Goal: Navigation & Orientation: Locate item on page

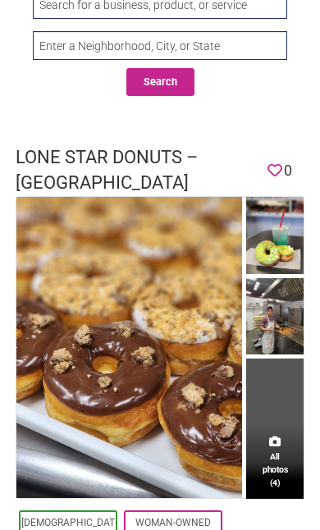
scroll to position [40, 0]
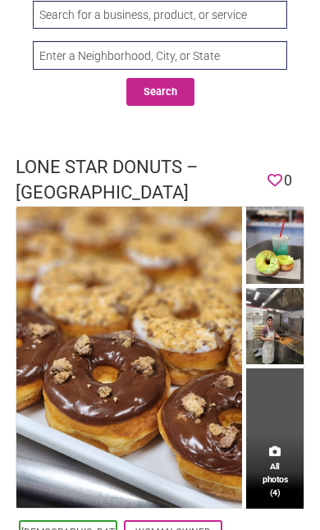
click at [189, 368] on img at bounding box center [129, 357] width 226 height 301
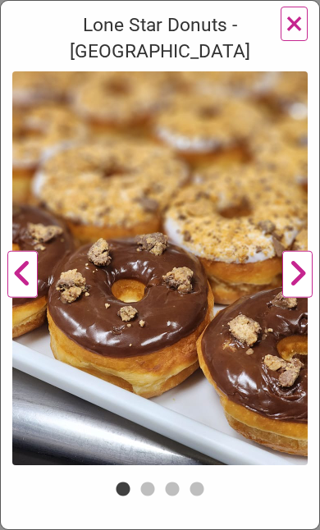
click at [304, 248] on button "Next" at bounding box center [297, 274] width 45 height 406
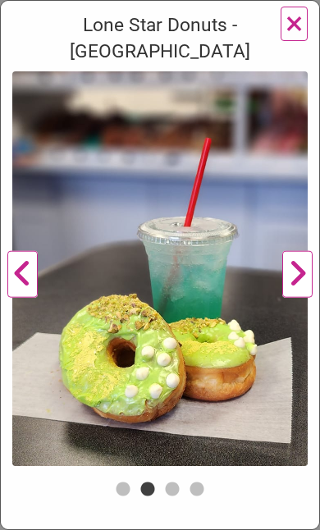
click at [294, 255] on button "Next" at bounding box center [297, 274] width 45 height 406
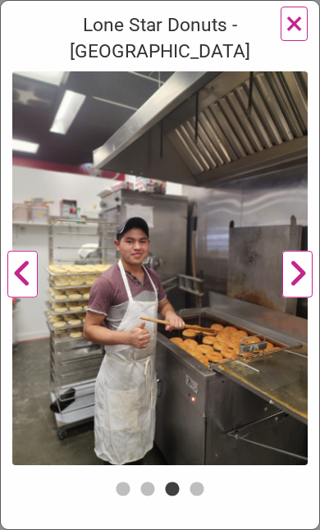
click at [301, 242] on button "Next" at bounding box center [297, 274] width 45 height 406
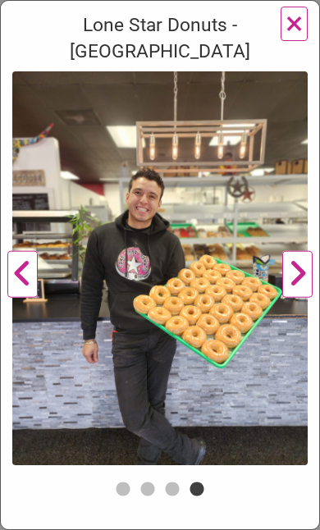
click at [299, 244] on button "Next" at bounding box center [297, 274] width 45 height 406
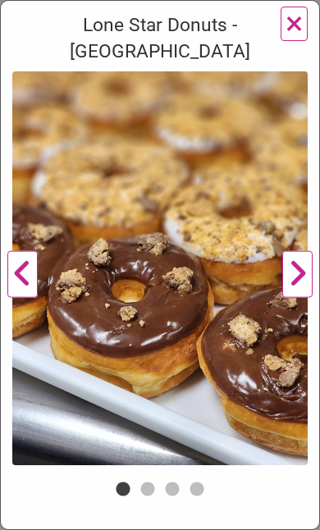
click at [293, 250] on button "Next" at bounding box center [297, 274] width 45 height 406
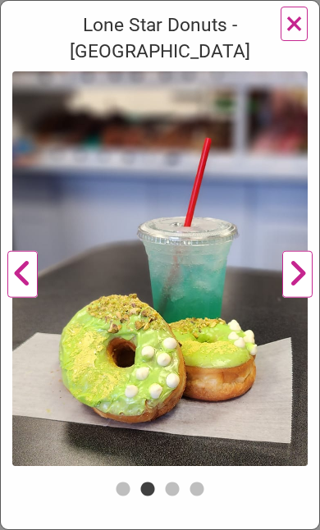
click at [298, 249] on button "Next" at bounding box center [297, 274] width 45 height 406
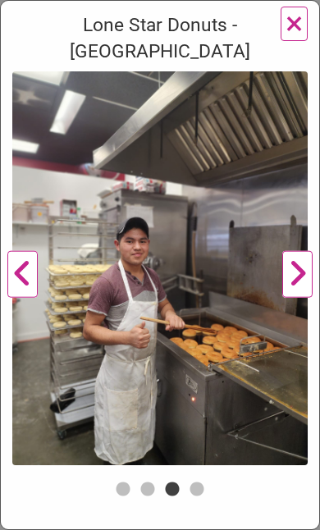
click at [292, 253] on button "Next" at bounding box center [297, 274] width 45 height 406
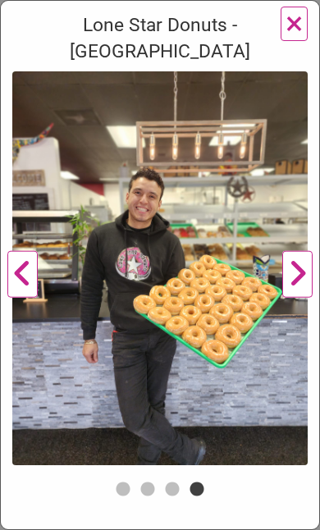
click at [285, 246] on button "Next" at bounding box center [297, 274] width 45 height 406
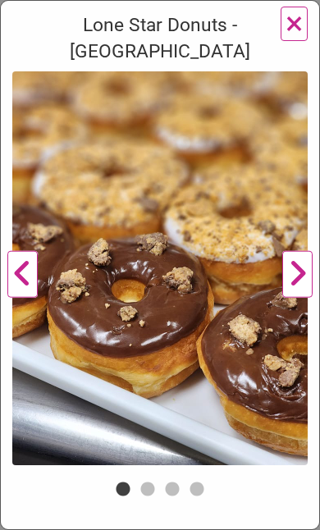
click at [301, 255] on button "Next" at bounding box center [297, 274] width 45 height 406
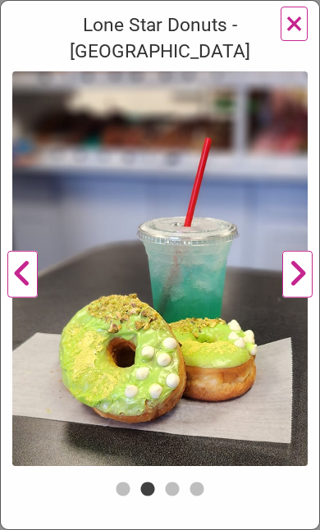
click at [305, 254] on button "Next" at bounding box center [297, 274] width 45 height 406
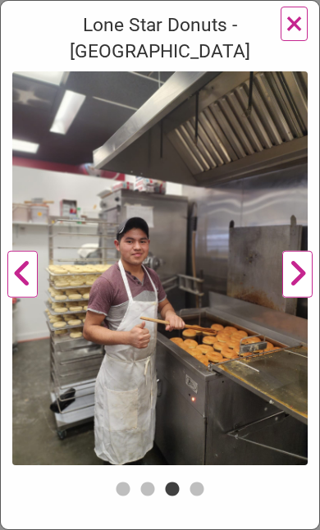
click at [294, 254] on button "Next" at bounding box center [297, 274] width 45 height 406
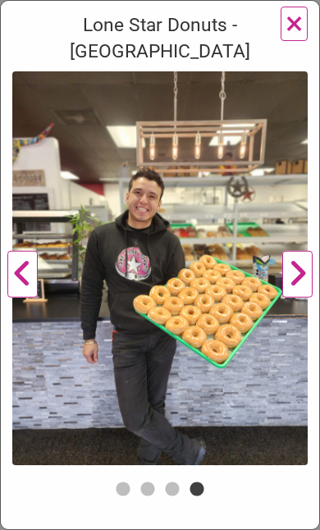
click at [299, 27] on span "×" at bounding box center [293, 23] width 17 height 39
